Goal: Check status: Check status

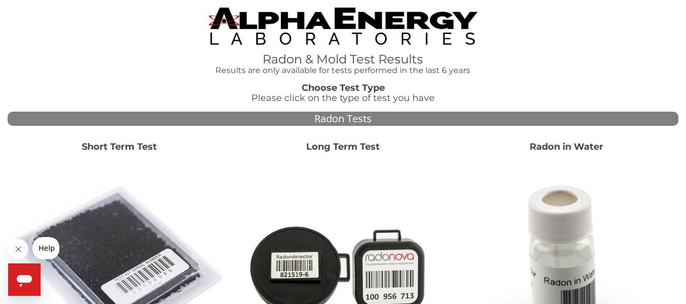
click at [103, 182] on img at bounding box center [119, 268] width 215 height 215
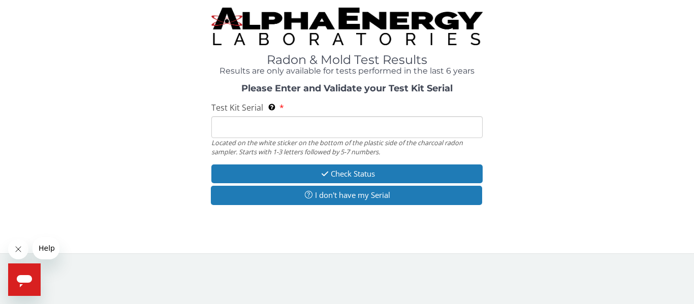
click at [417, 62] on div "Radon & Mold Test Results Results are only available for tests performed in the…" at bounding box center [347, 42] width 679 height 68
click at [223, 131] on input "Test Kit Serial Located on the white sticker on the bottom of the plastic side …" at bounding box center [346, 127] width 271 height 22
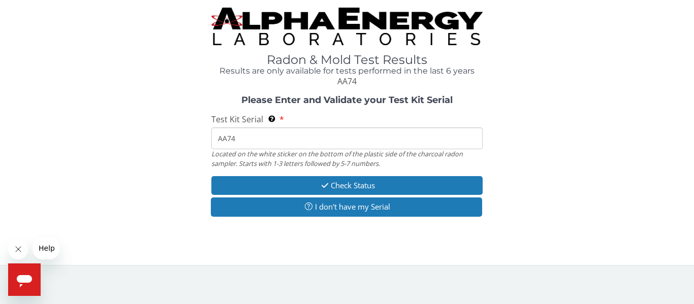
click at [242, 140] on input "AA74" at bounding box center [346, 139] width 271 height 22
type input "AA740046"
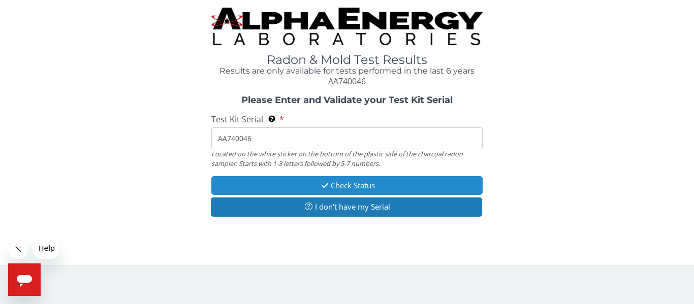
click at [308, 182] on button "Check Status" at bounding box center [346, 185] width 271 height 19
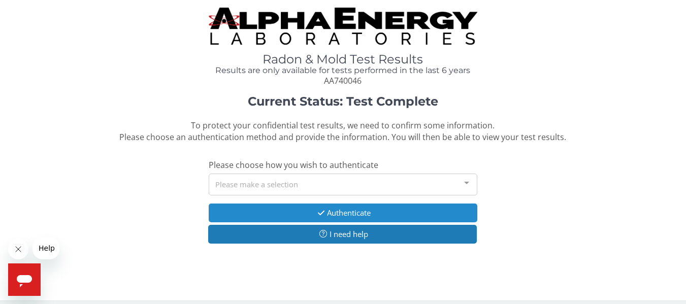
click at [286, 182] on button "Authenticate" at bounding box center [343, 213] width 268 height 19
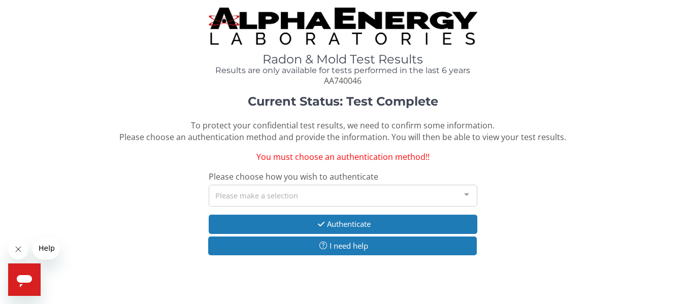
click at [252, 182] on div "Please make a selection" at bounding box center [343, 196] width 268 height 22
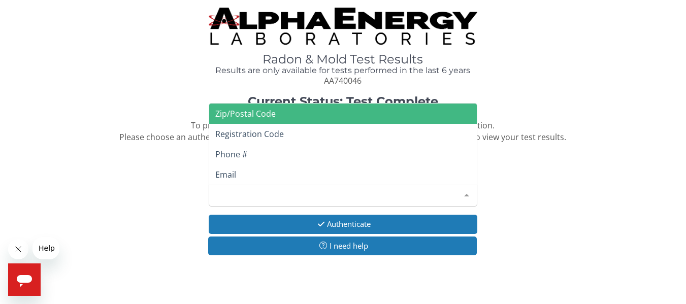
click at [231, 157] on span "Phone #" at bounding box center [231, 154] width 32 height 11
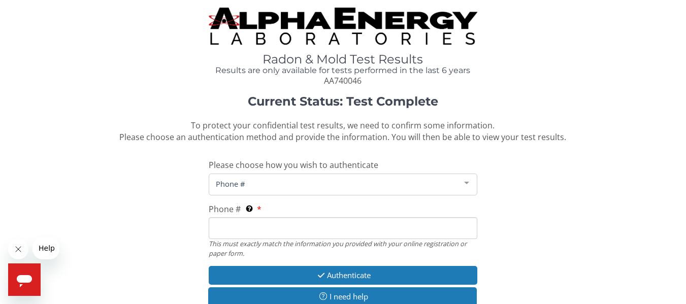
click at [252, 182] on span "Phone #" at bounding box center [334, 183] width 243 height 11
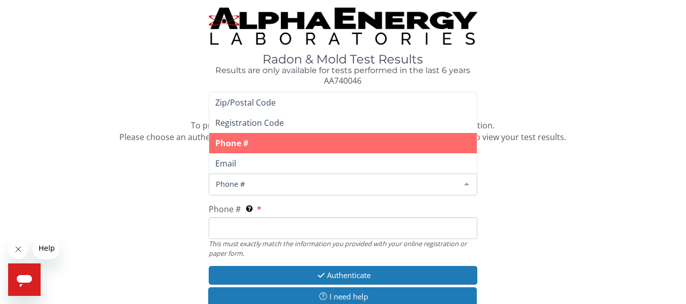
click at [264, 150] on span "Phone #" at bounding box center [342, 143] width 267 height 20
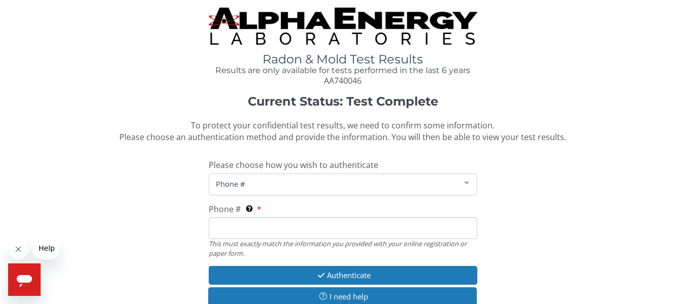
click at [252, 182] on span "Phone #" at bounding box center [334, 183] width 243 height 11
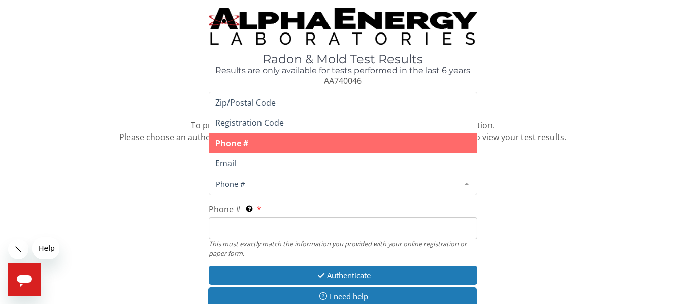
click at [249, 182] on span "Phone #" at bounding box center [334, 183] width 243 height 11
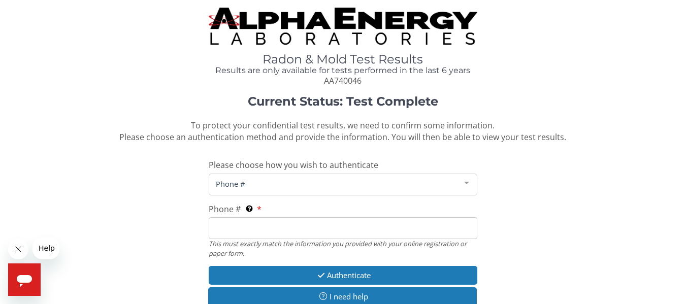
click at [247, 182] on span "Phone #" at bounding box center [334, 183] width 243 height 11
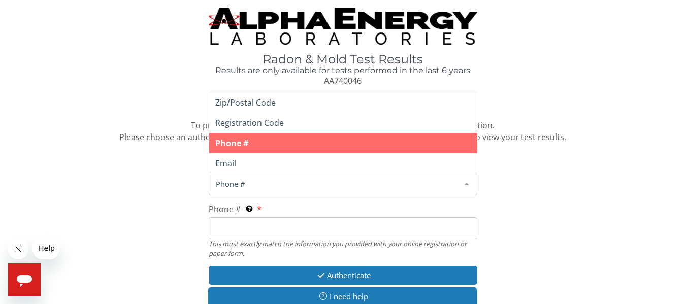
click at [219, 182] on span "Phone #" at bounding box center [334, 183] width 243 height 11
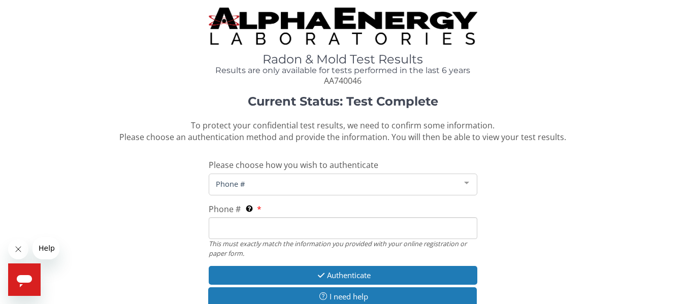
click at [254, 182] on span "Phone #" at bounding box center [334, 183] width 243 height 11
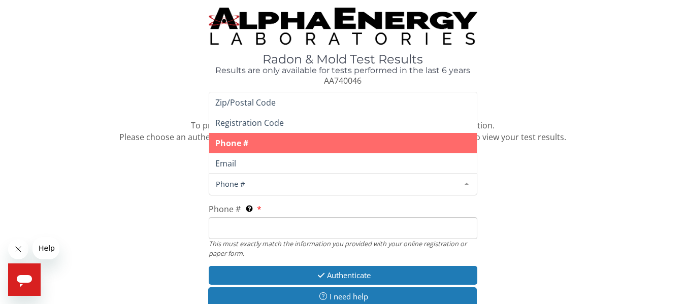
click at [234, 182] on span "Phone #" at bounding box center [334, 183] width 243 height 11
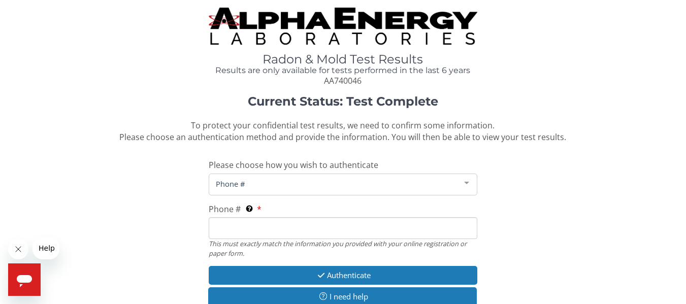
click at [227, 182] on span "Phone #" at bounding box center [334, 183] width 243 height 11
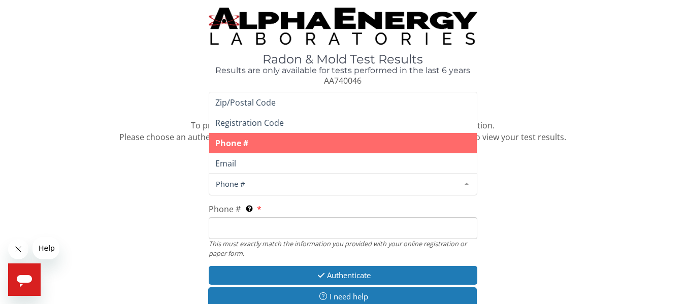
click at [228, 182] on span "Phone #" at bounding box center [334, 183] width 243 height 11
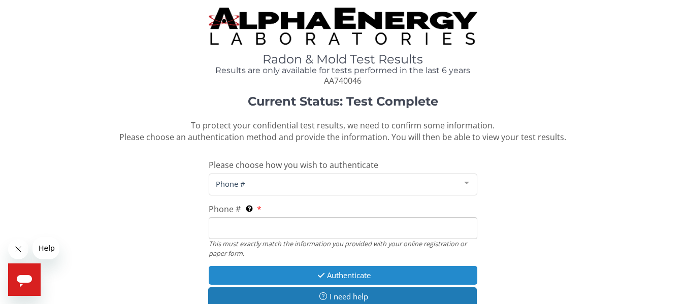
click at [296, 182] on button "Authenticate" at bounding box center [343, 275] width 268 height 19
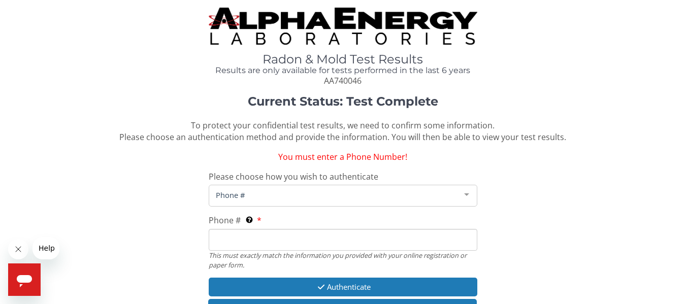
click at [221, 182] on input "Phone # This must exactly match the information you provided with your online r…" at bounding box center [343, 240] width 268 height 22
type input "[PHONE_NUMBER]"
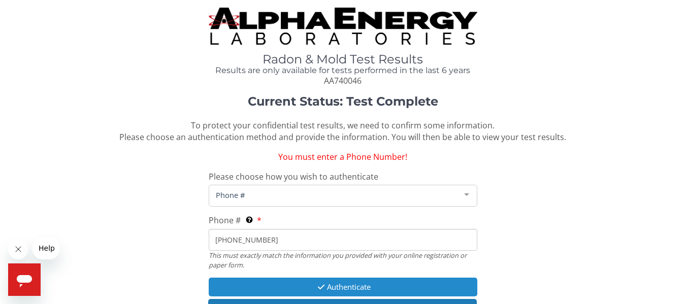
click at [315, 182] on icon "button" at bounding box center [321, 287] width 12 height 8
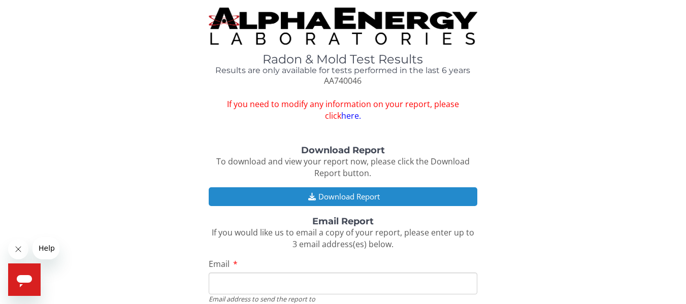
click at [316, 182] on button "Download Report" at bounding box center [343, 196] width 268 height 19
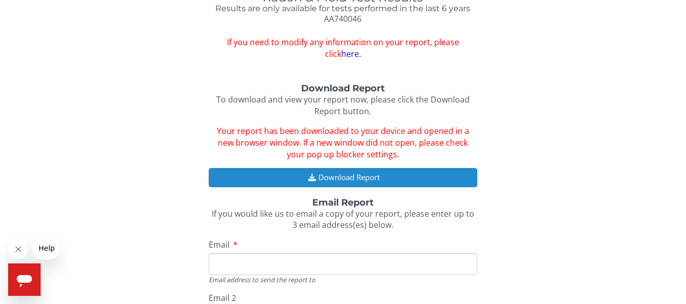
scroll to position [62, 0]
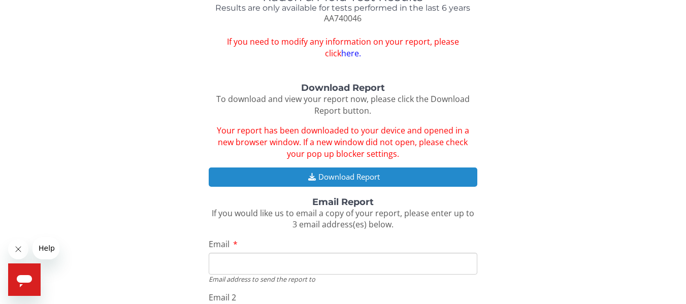
click at [335, 176] on button "Download Report" at bounding box center [343, 177] width 268 height 19
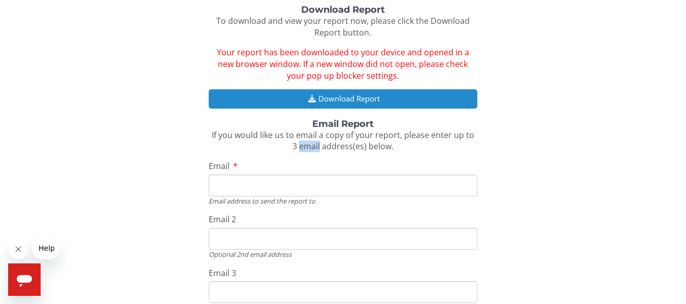
scroll to position [142, 0]
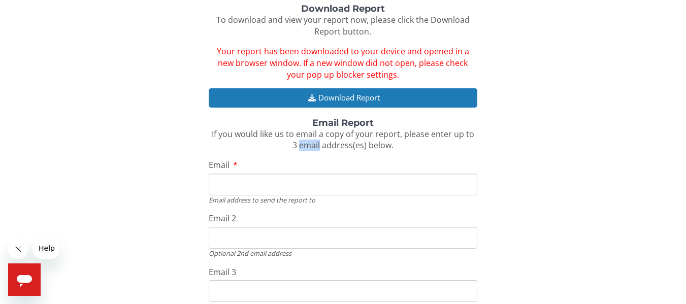
click at [218, 182] on input "Email" at bounding box center [343, 185] width 268 height 22
type input "[EMAIL_ADDRESS][DOMAIN_NAME]"
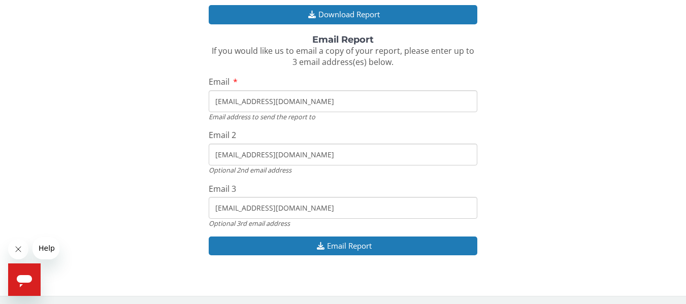
scroll to position [227, 0]
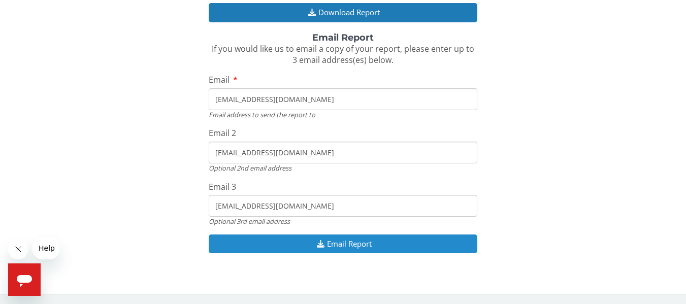
click at [336, 182] on button "Email Report" at bounding box center [343, 244] width 268 height 19
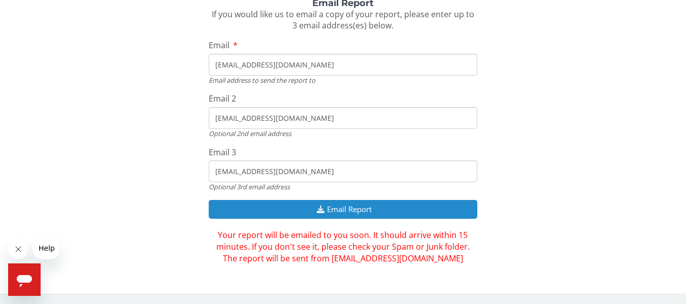
scroll to position [261, 0]
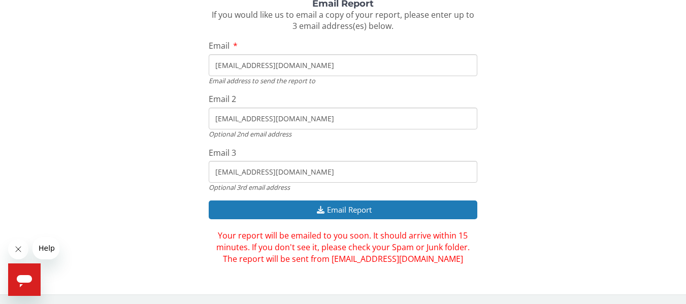
click at [10, 182] on button "Close message from company" at bounding box center [18, 249] width 20 height 20
